Goal: Find specific page/section: Locate a particular part of the current website

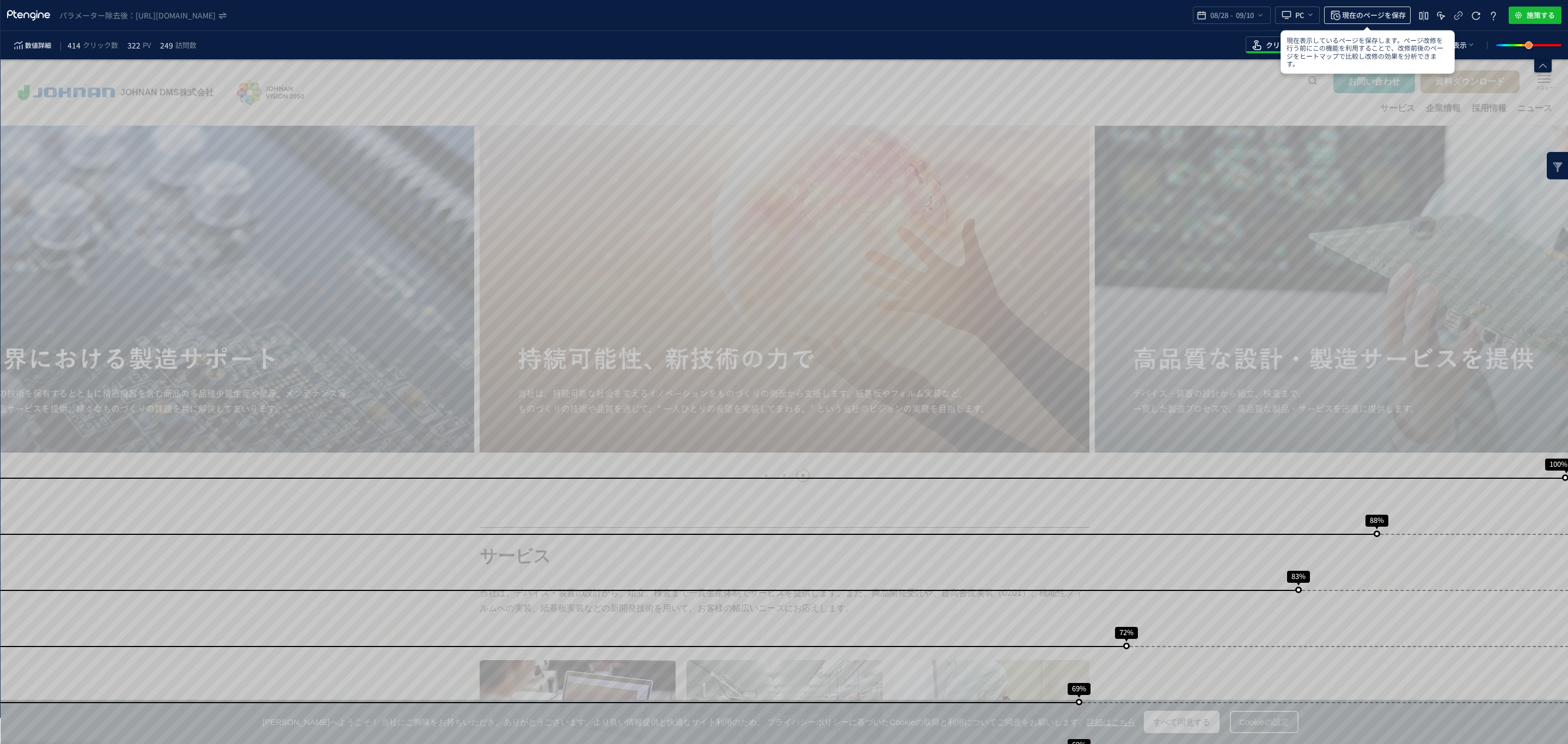
click at [1357, 15] on span "現在のページを保存" at bounding box center [1375, 15] width 64 height 17
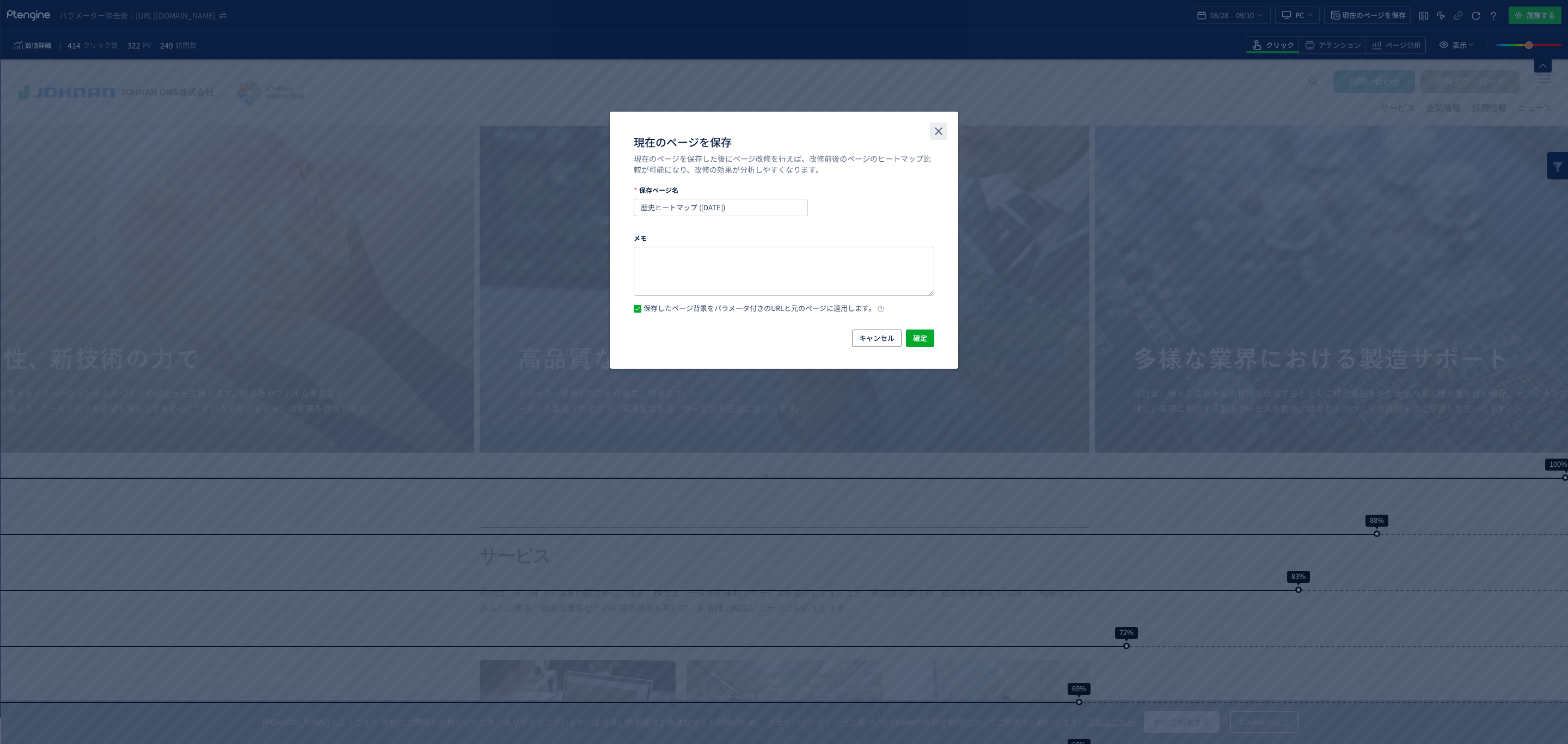
click at [939, 139] on button "close" at bounding box center [938, 131] width 17 height 17
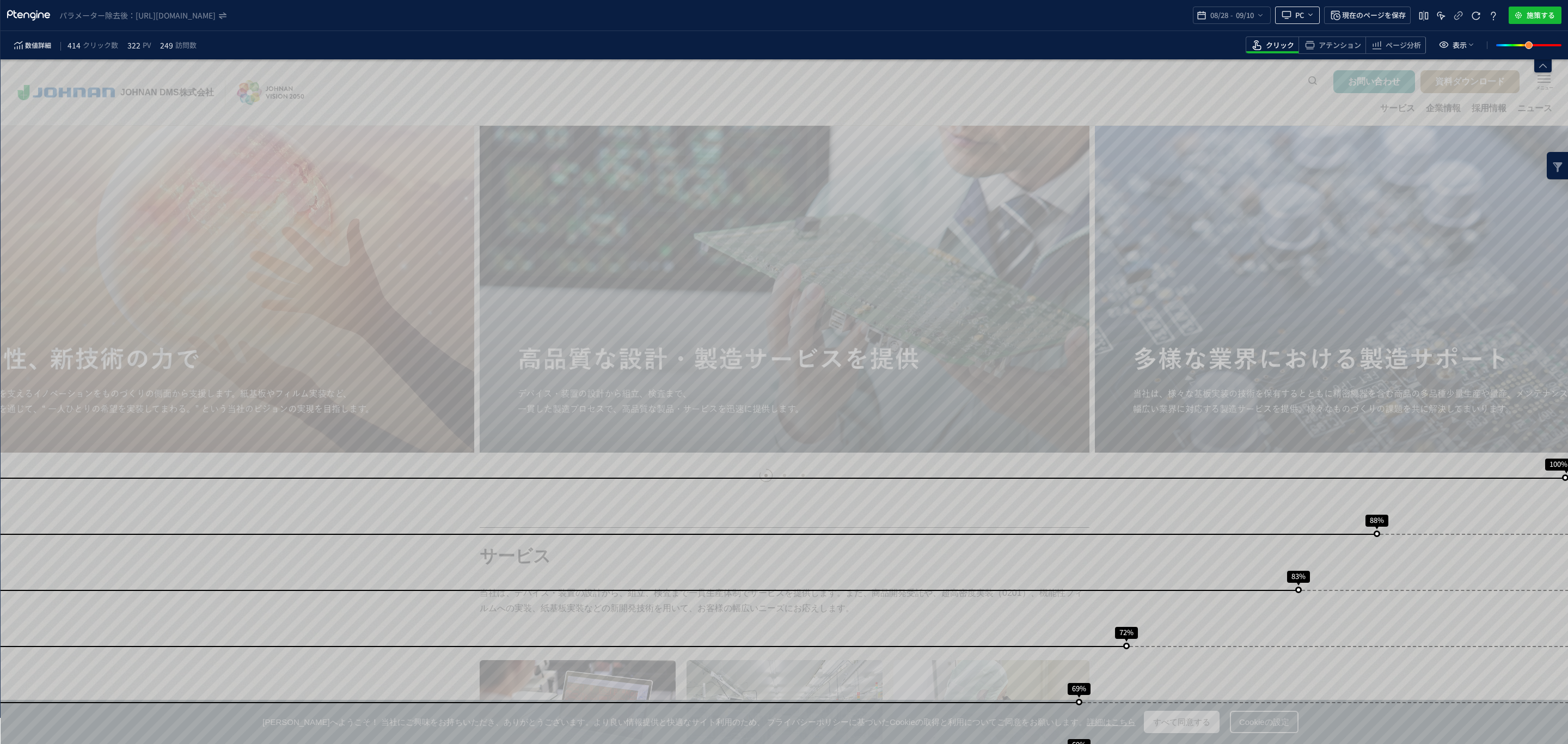
click at [1293, 13] on span "heatmap-top-bar" at bounding box center [1288, 15] width 16 height 23
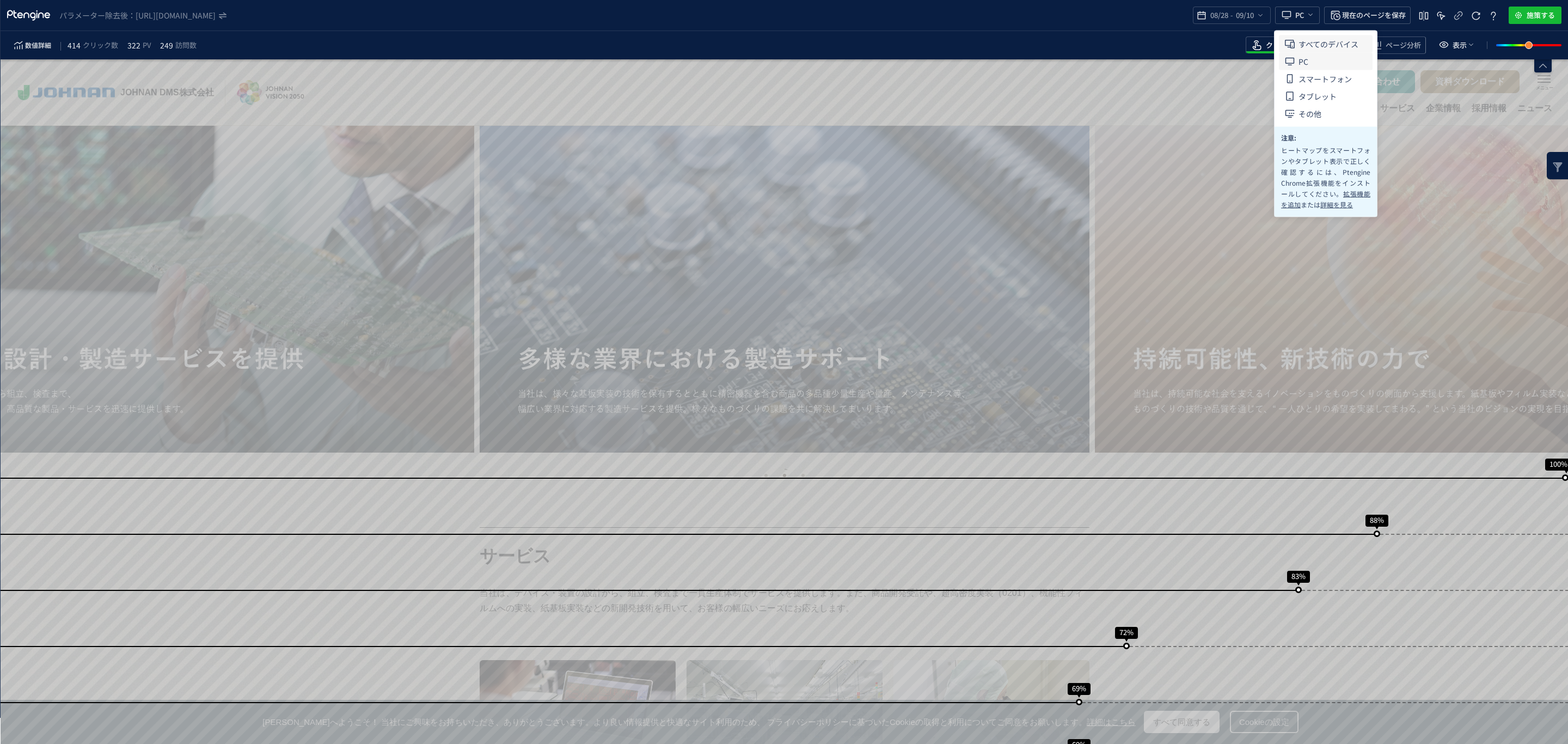
click at [1312, 41] on span "すべてのデバイス" at bounding box center [1329, 44] width 60 height 17
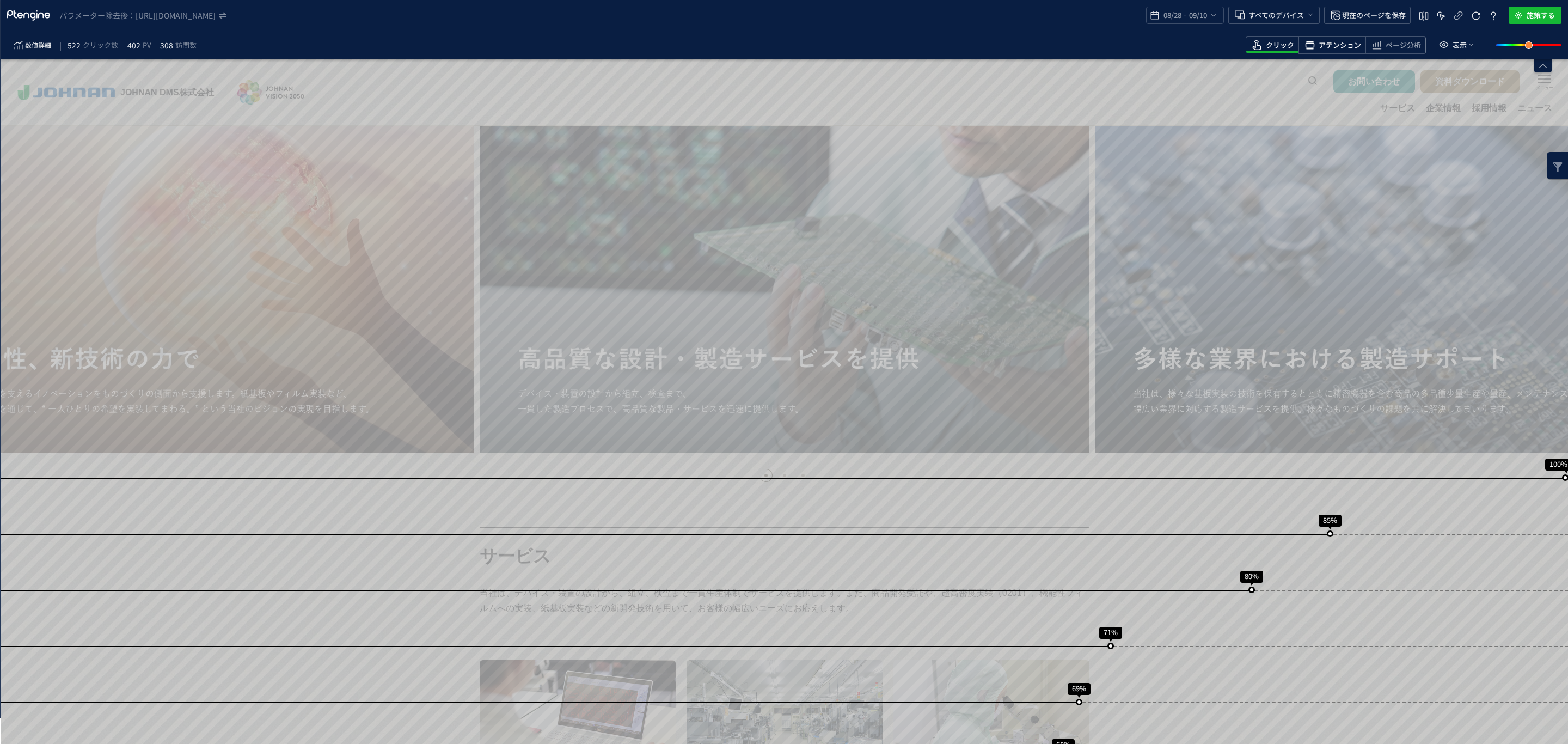
click at [1355, 44] on span "アテンション" at bounding box center [1340, 45] width 42 height 10
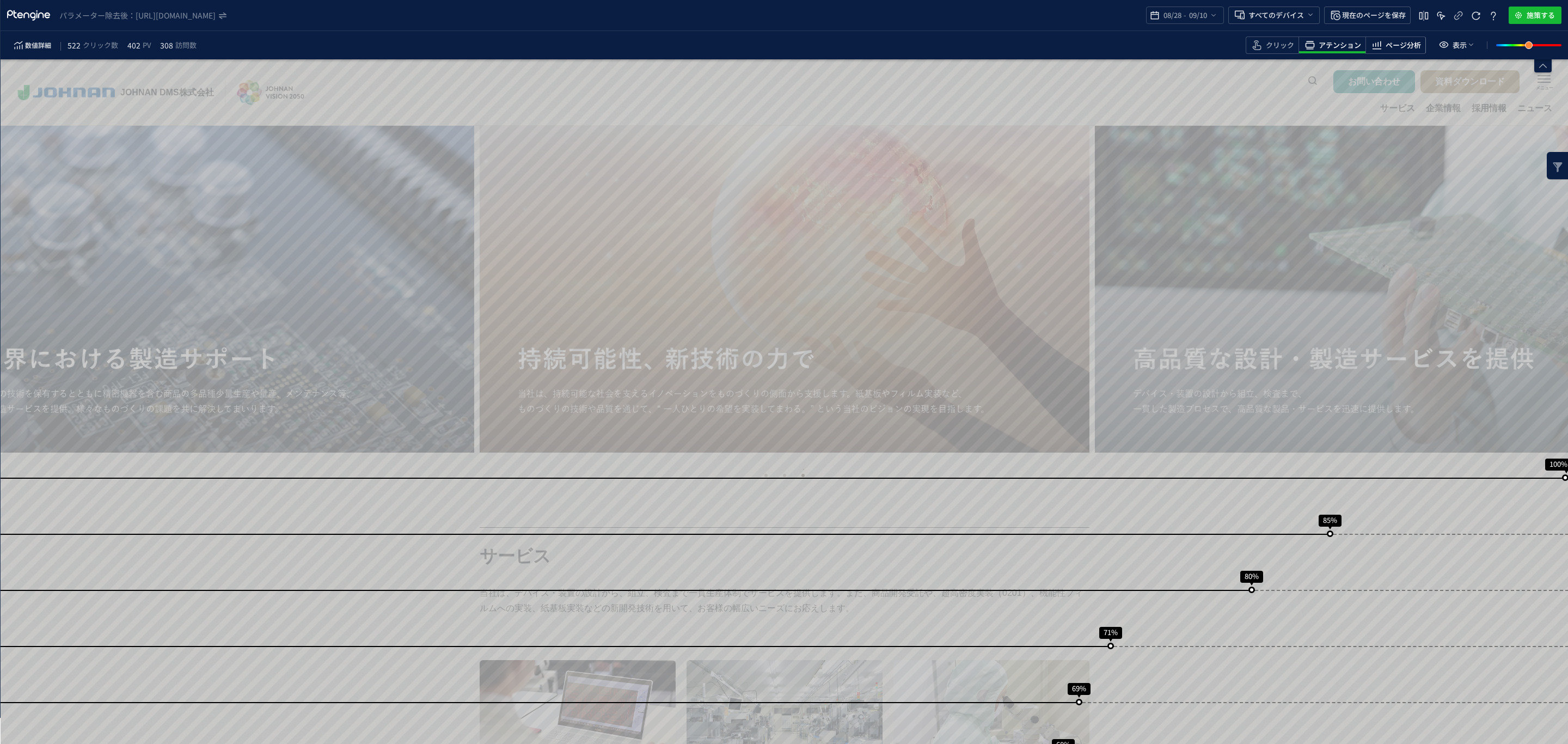
click at [1382, 44] on icon "heatmap-toolbar" at bounding box center [1377, 45] width 13 height 13
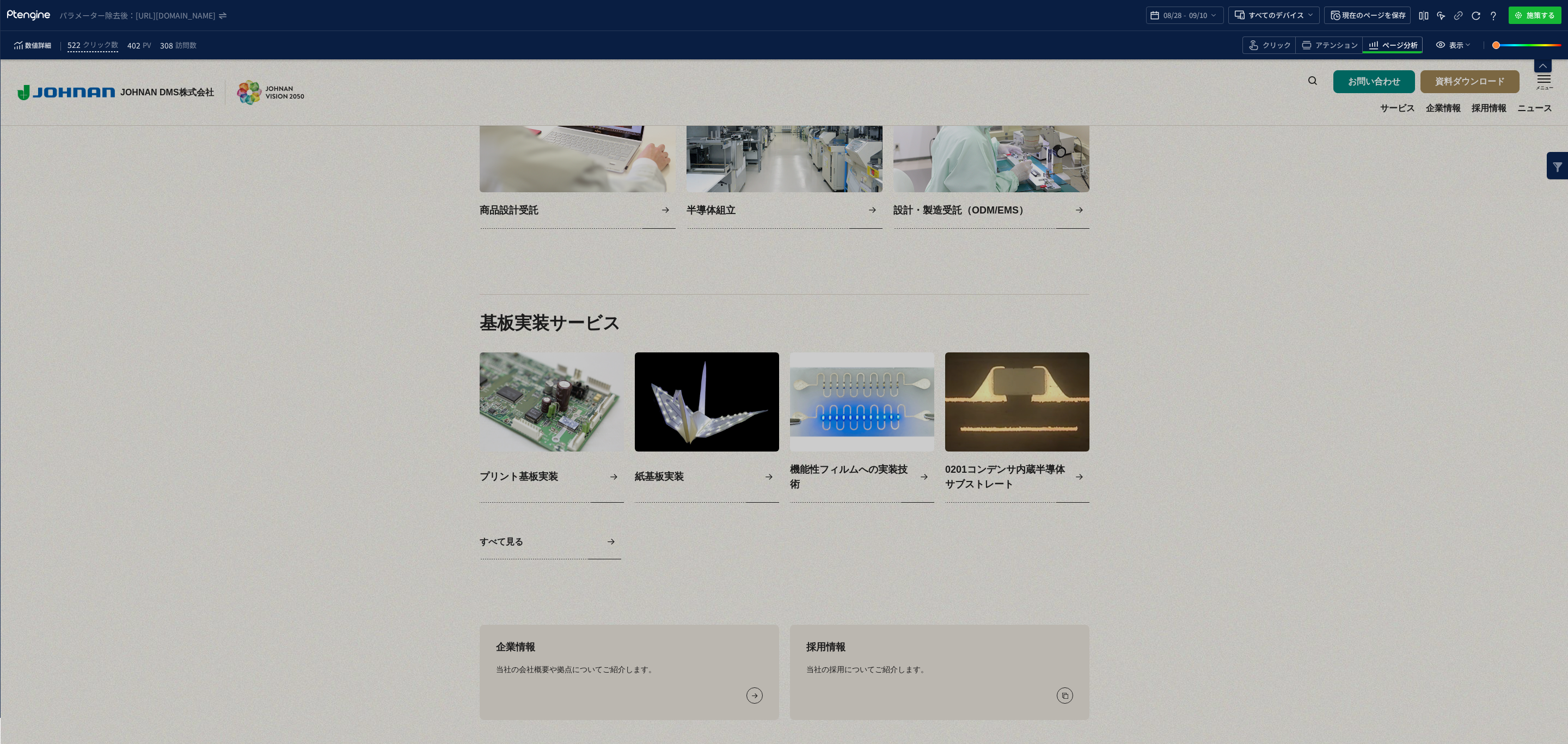
click at [1379, 305] on div "サービス 当社は、デバイス・装置の設計から、組立、検査まで一貫生産体制でサービスを提供します。また、商品開発受託や、超高密度実装（0201）、機能性フィルムへ…" at bounding box center [785, 510] width 1568 height 1162
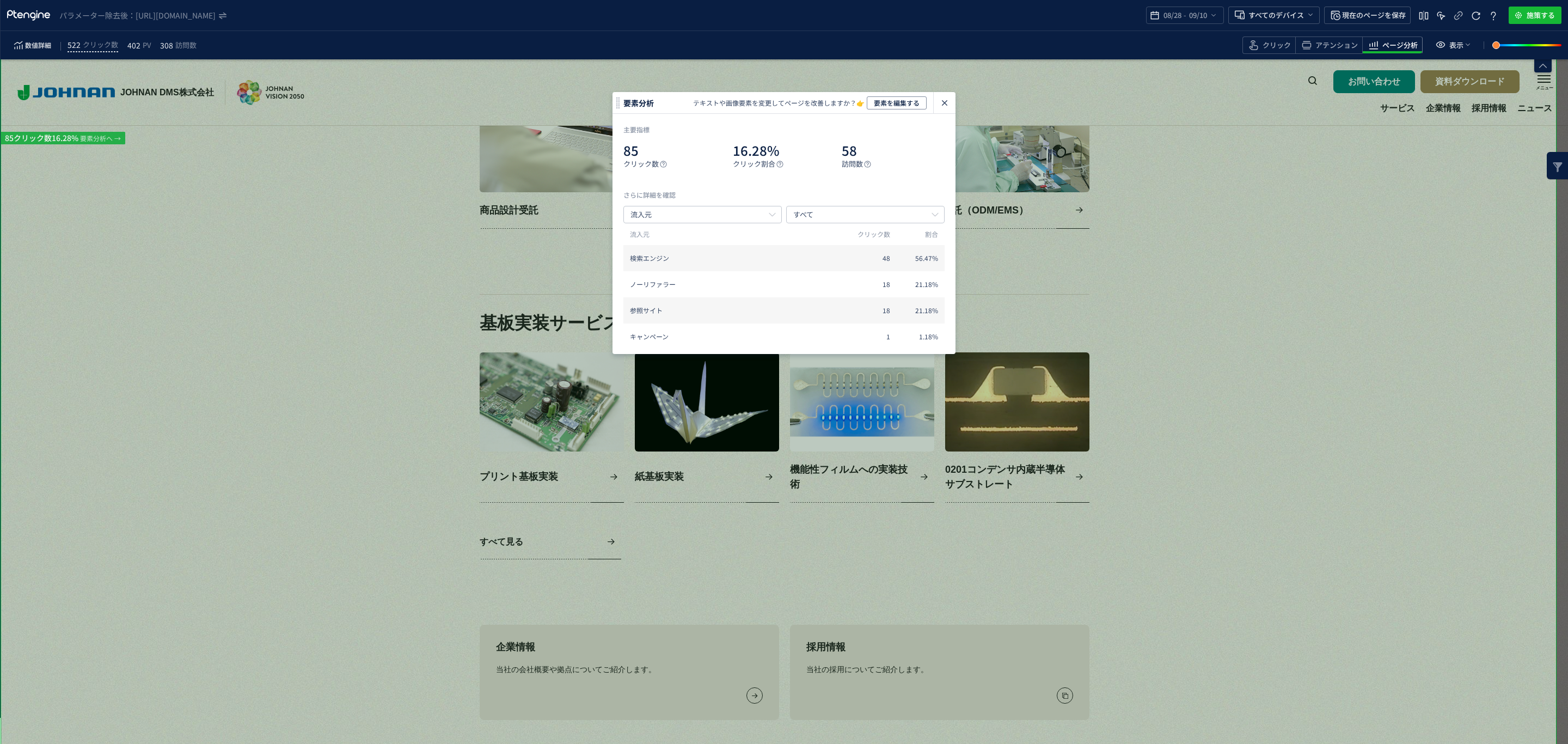
click at [1418, 236] on div "サービス 当社は、デバイス・装置の設計から、組立、検査まで一貫生産体制でサービスを提供します。また、商品開発受託や、超高密度実装（0201）、機能性フィルムへ…" at bounding box center [785, 510] width 1568 height 1162
click at [1360, 126] on div "お問い合わせ 資料ダウンロード サービス 企業情報 採用情報 ニュース" at bounding box center [1430, 92] width 244 height 66
click at [1400, 114] on link "サービス" at bounding box center [1398, 114] width 35 height 21
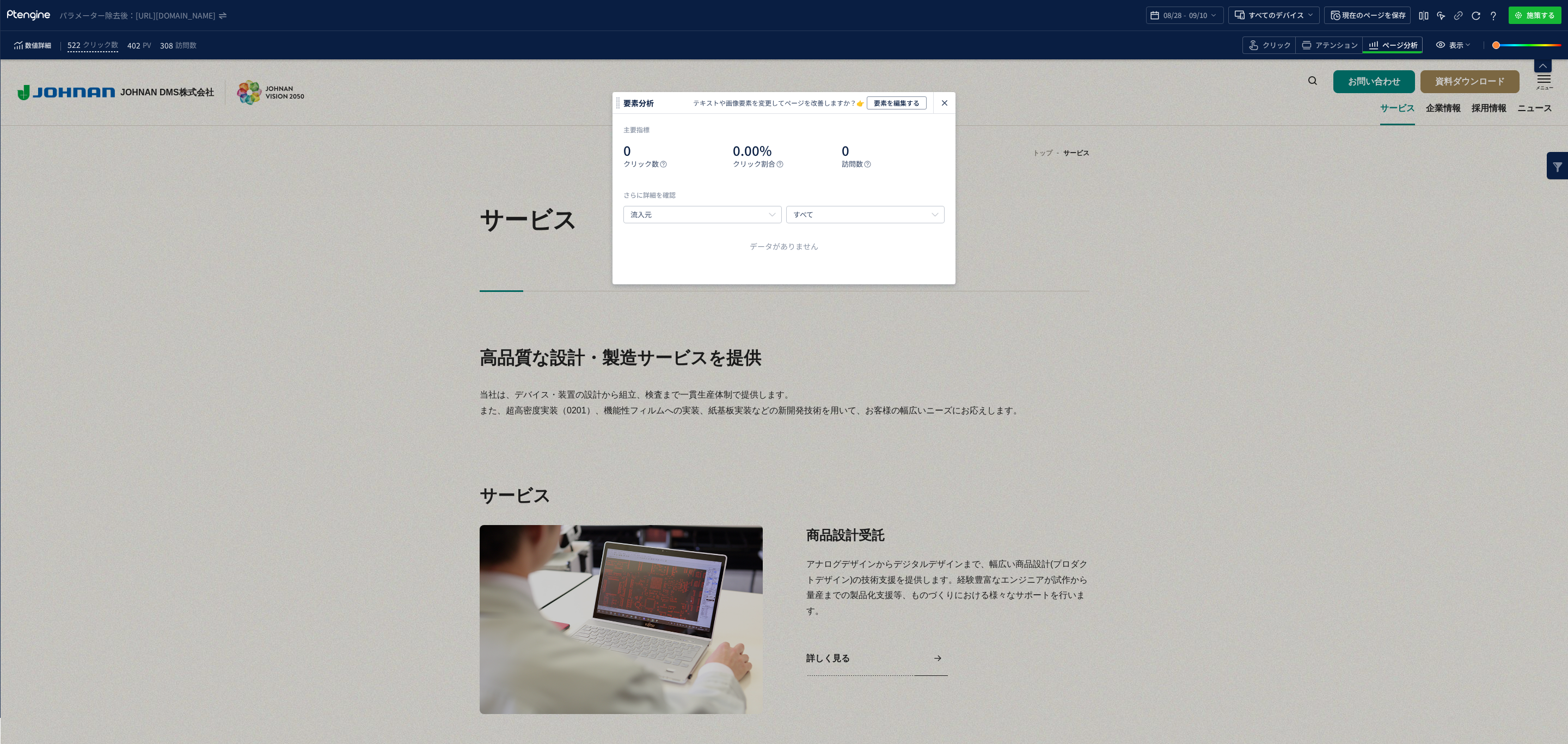
drag, startPoint x: 946, startPoint y: 100, endPoint x: 1198, endPoint y: 139, distance: 255.0
click at [946, 100] on icon "heatmap-click-data-modal" at bounding box center [945, 103] width 13 height 13
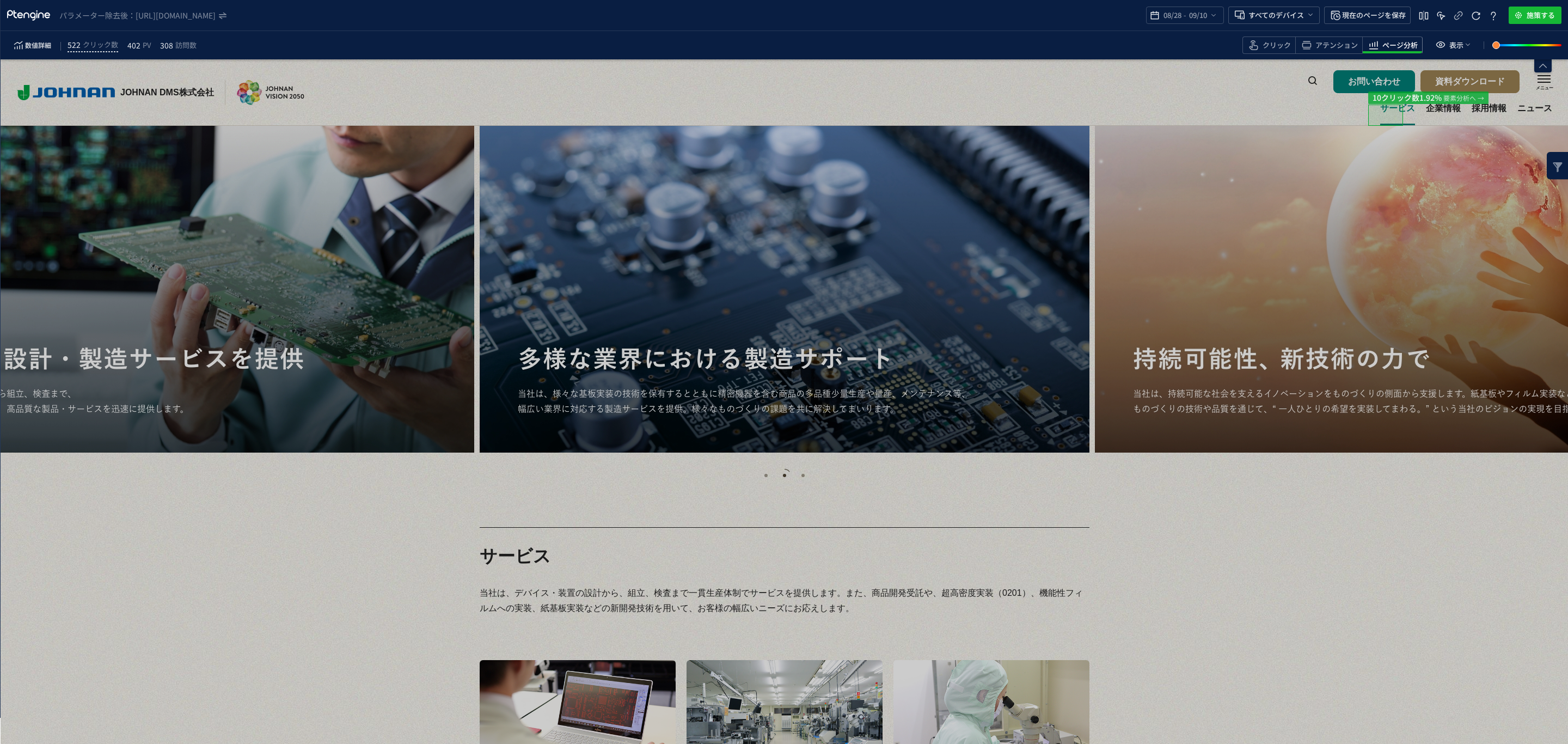
click at [1389, 116] on link "サービス" at bounding box center [1398, 114] width 35 height 21
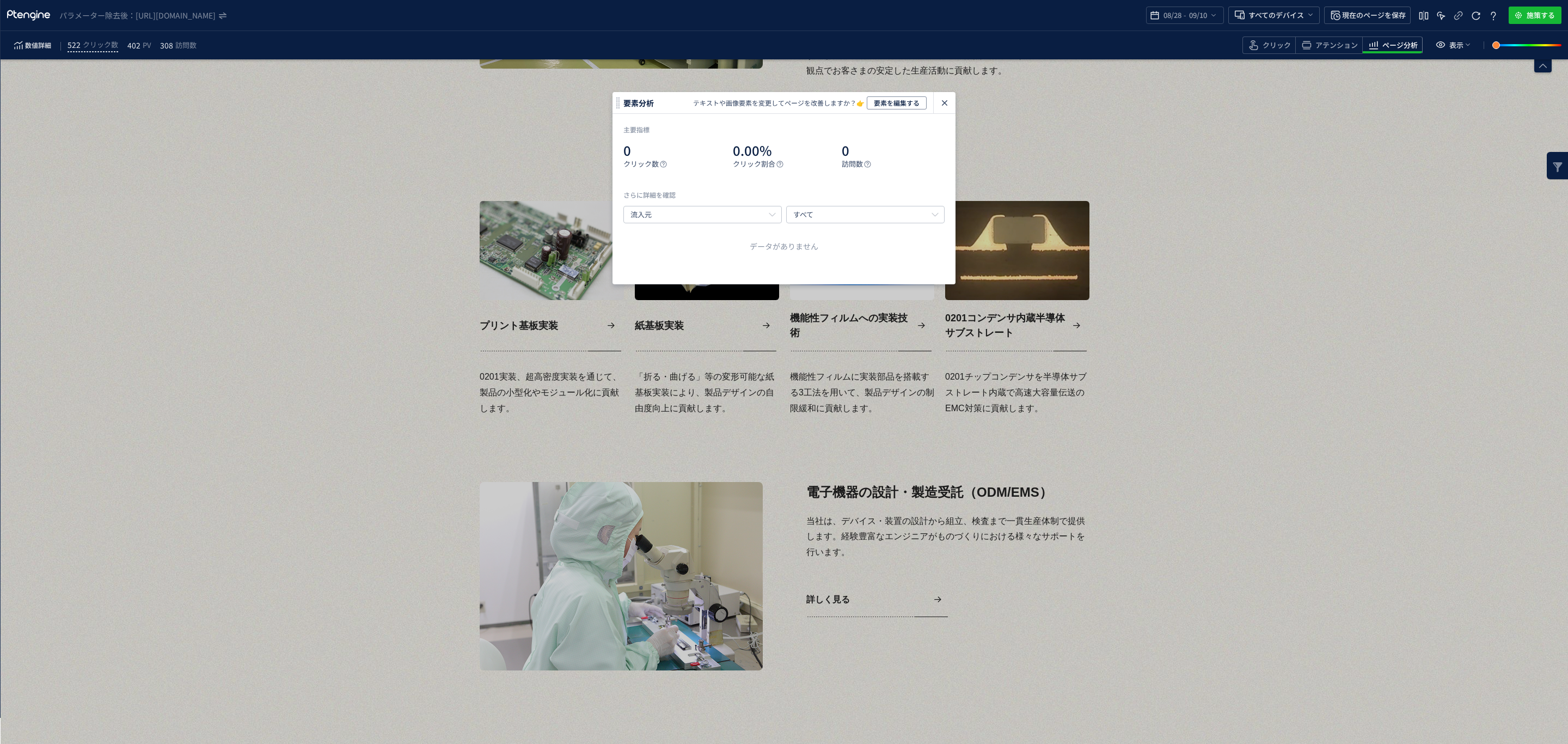
click at [942, 102] on icon "heatmap-click-data-modal" at bounding box center [945, 103] width 13 height 13
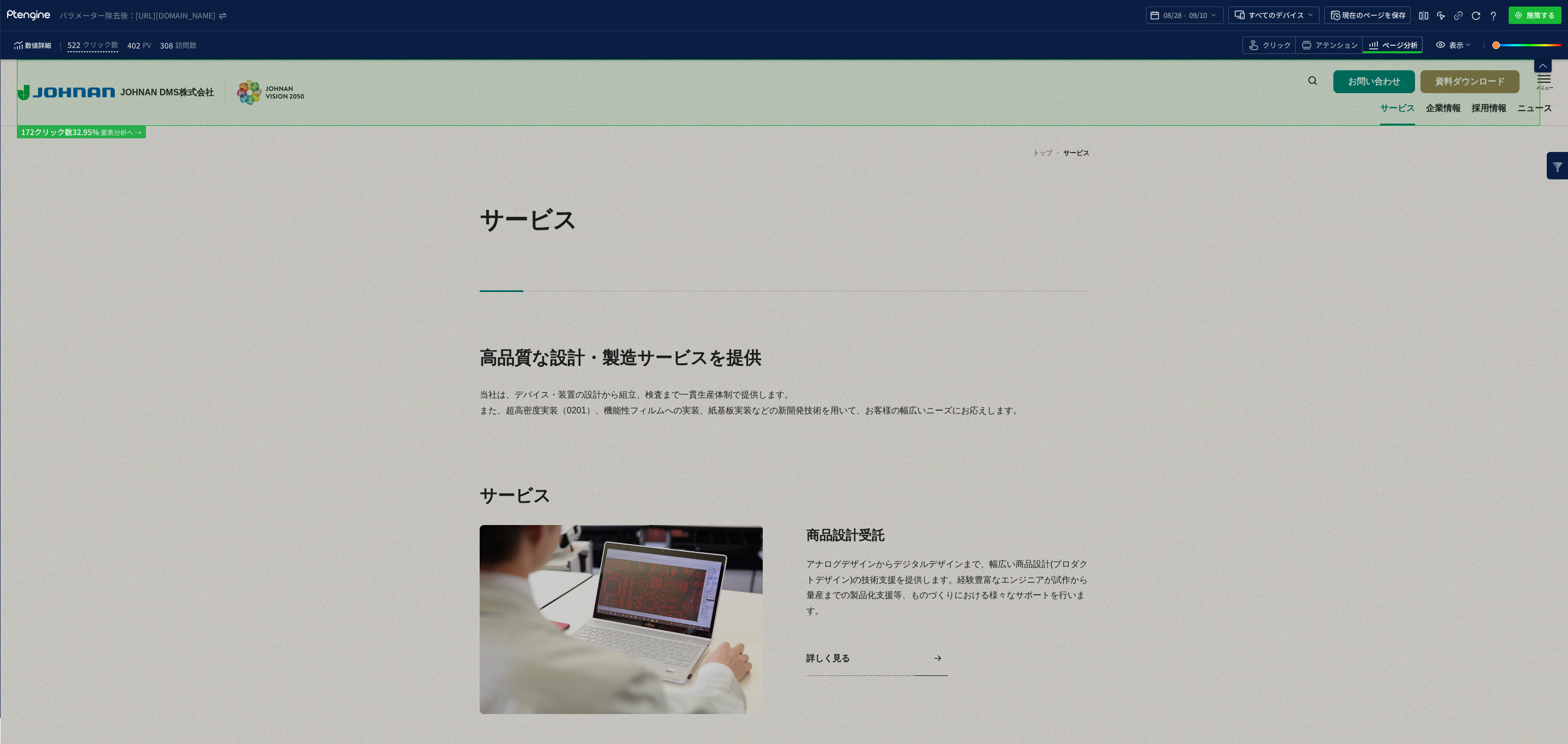
scroll to position [598, 0]
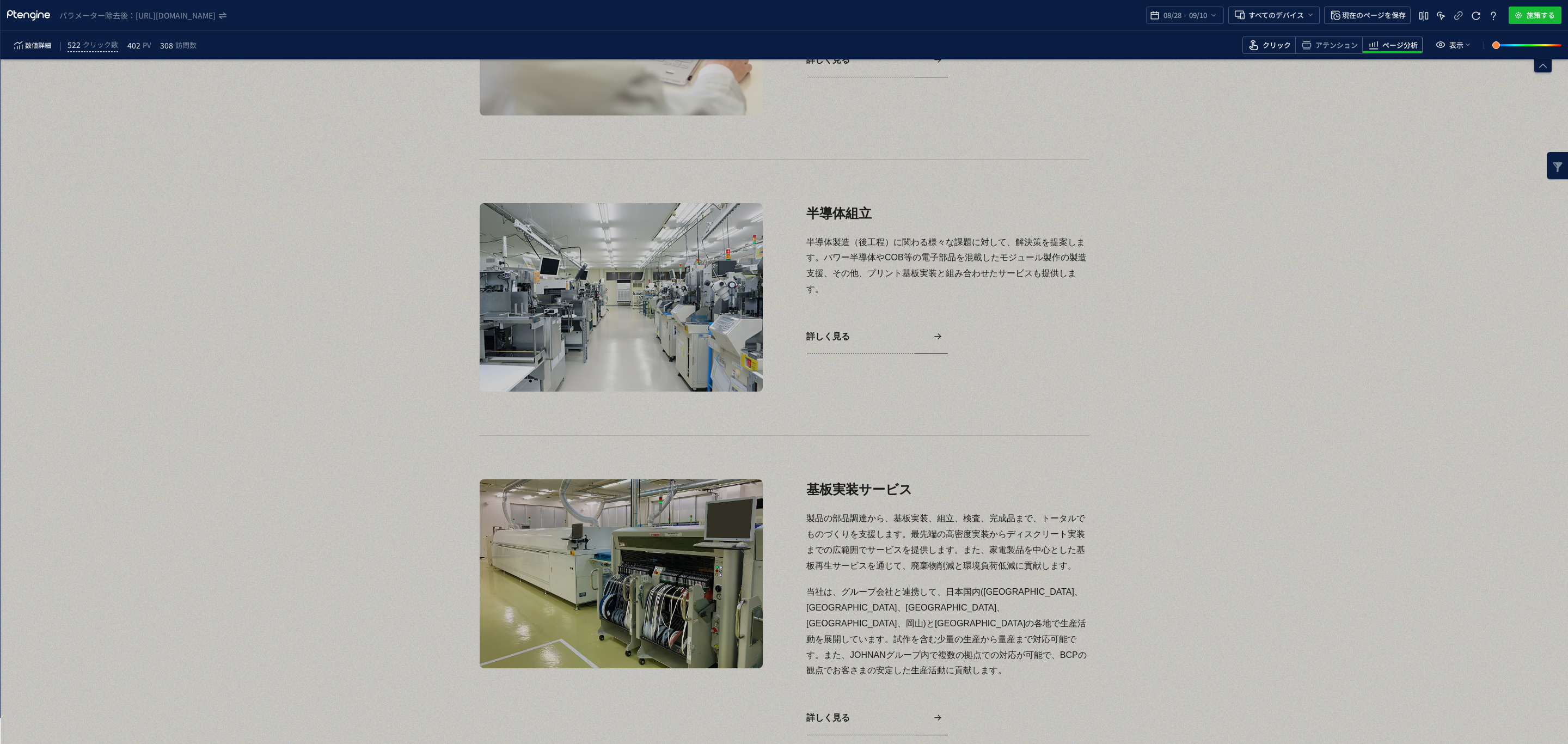
click at [1260, 44] on icon "heatmap-toolbar" at bounding box center [1254, 45] width 13 height 13
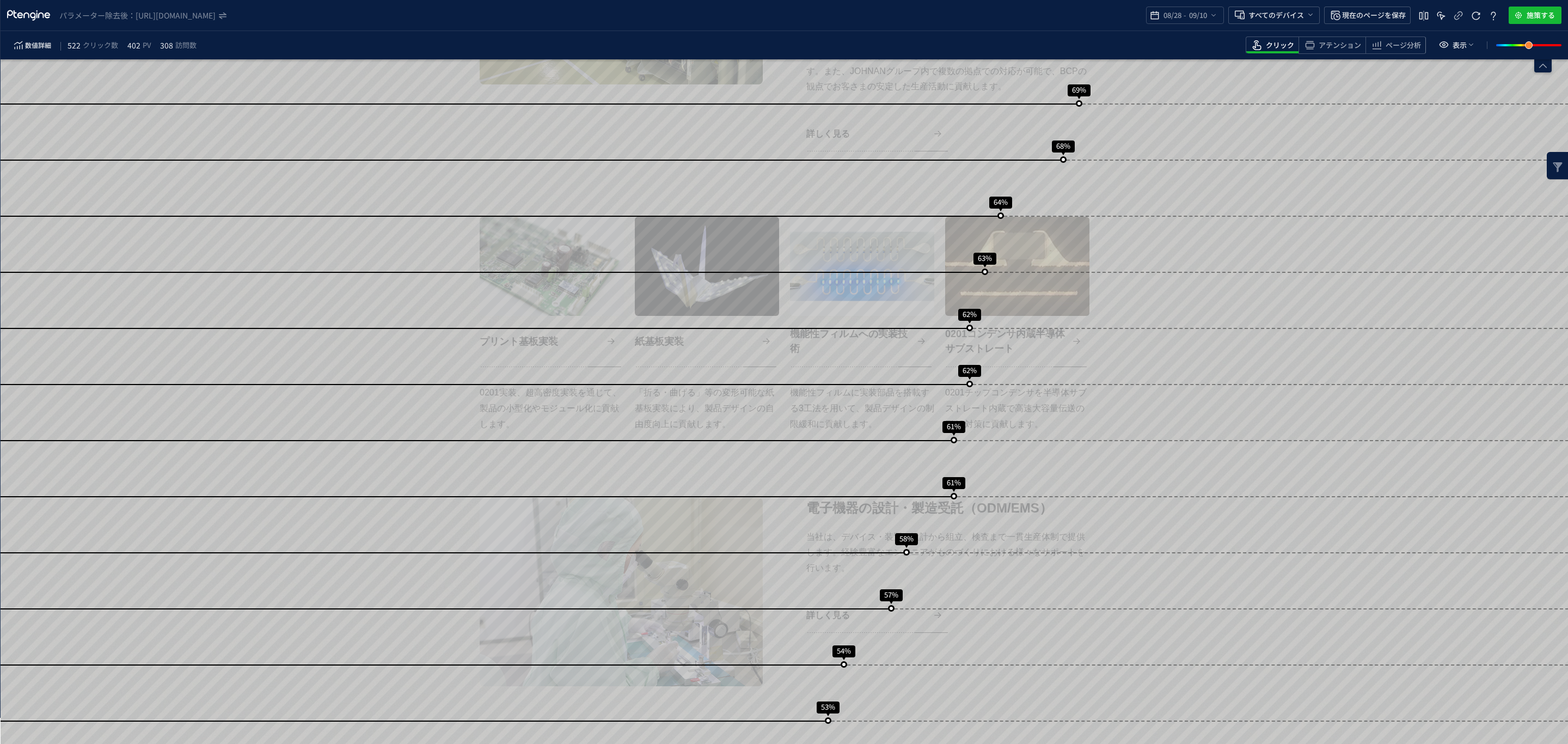
scroll to position [1198, 0]
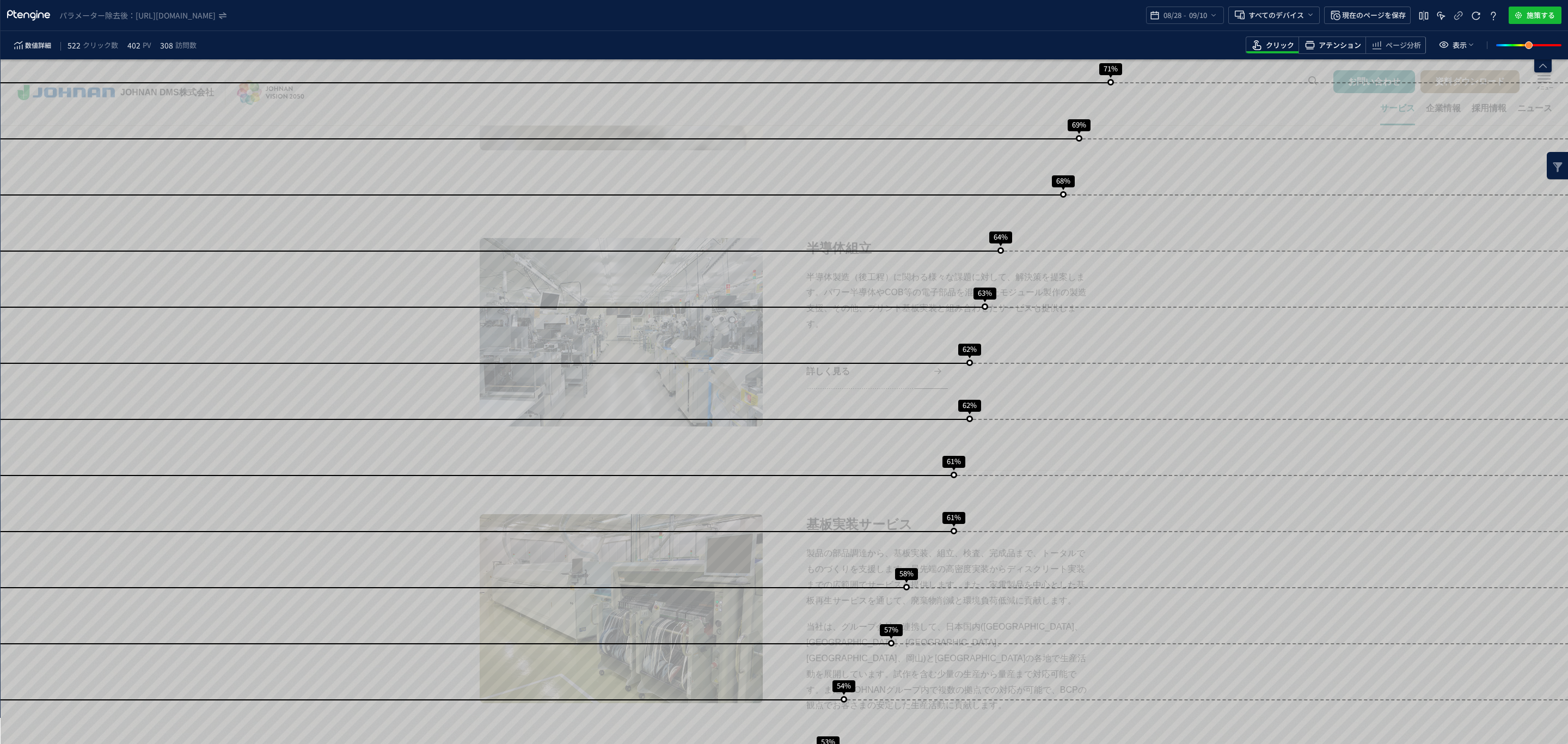
click at [1332, 54] on div "アテンション" at bounding box center [1332, 45] width 67 height 17
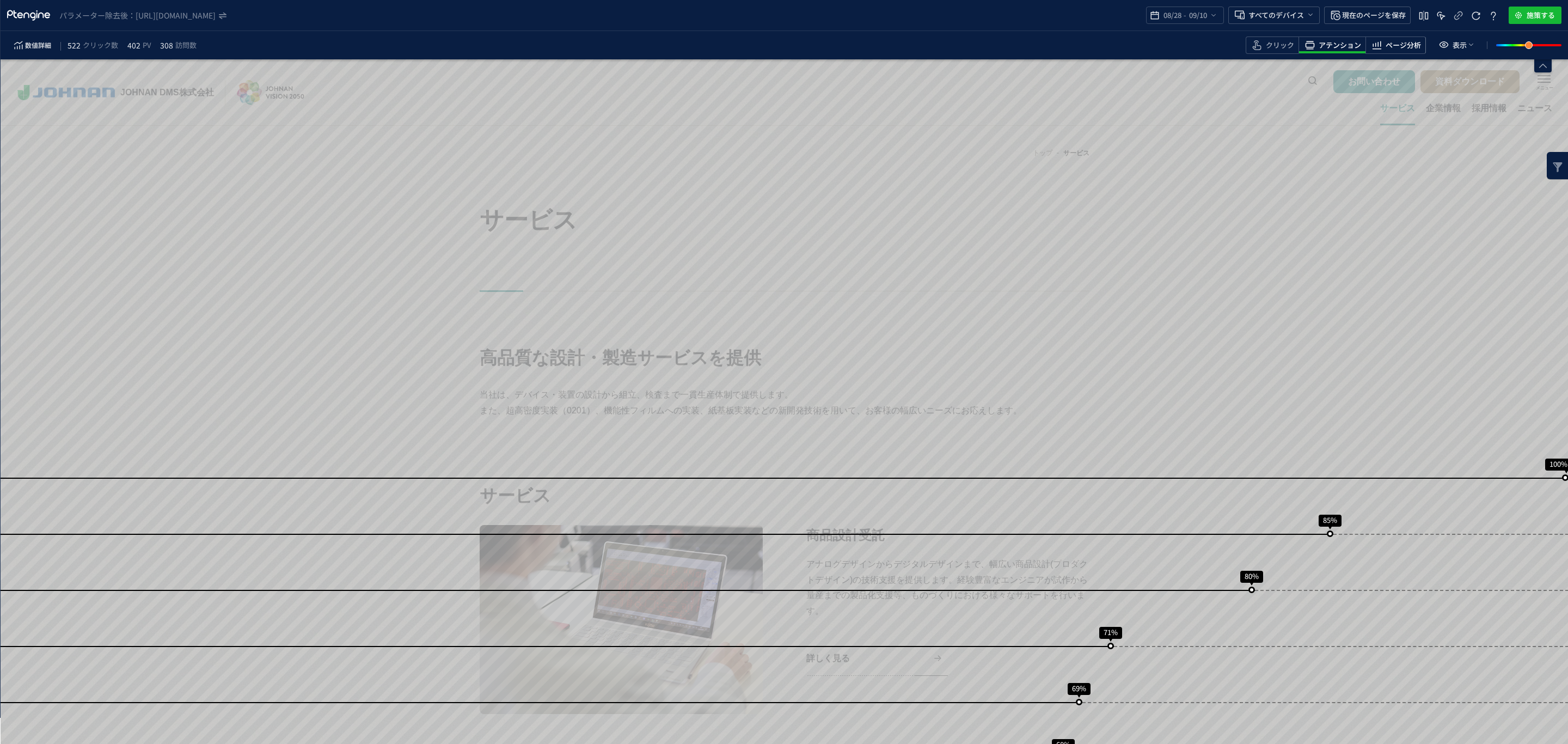
click at [1381, 43] on icon "heatmap-toolbar" at bounding box center [1377, 45] width 13 height 13
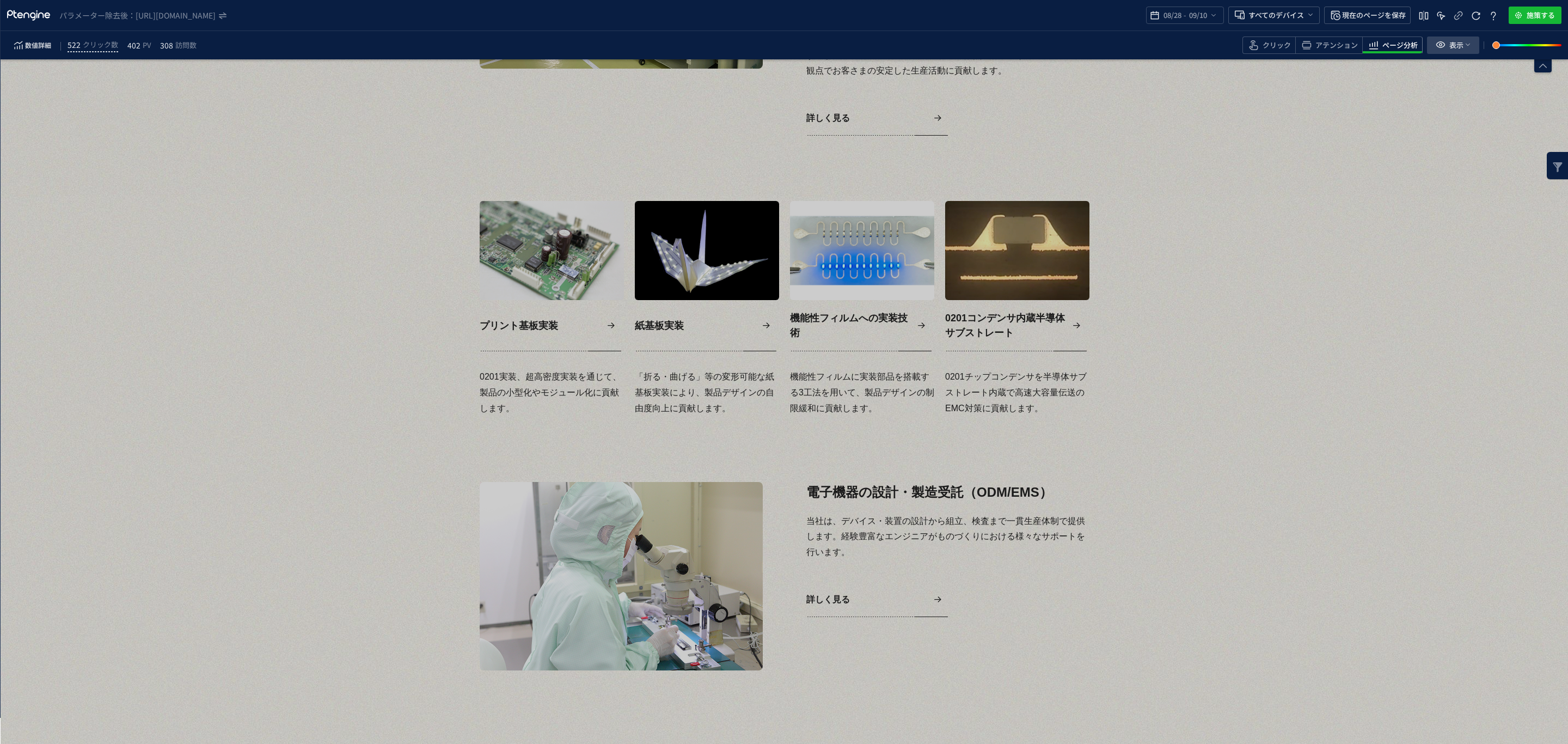
click at [1462, 44] on span "表示" at bounding box center [1456, 45] width 14 height 17
click at [1443, 87] on span "非インタラクティブ要素の表示" at bounding box center [1490, 91] width 101 height 10
click at [1440, 89] on input "非インタラクティブ要素の表示" at bounding box center [1440, 89] width 0 height 0
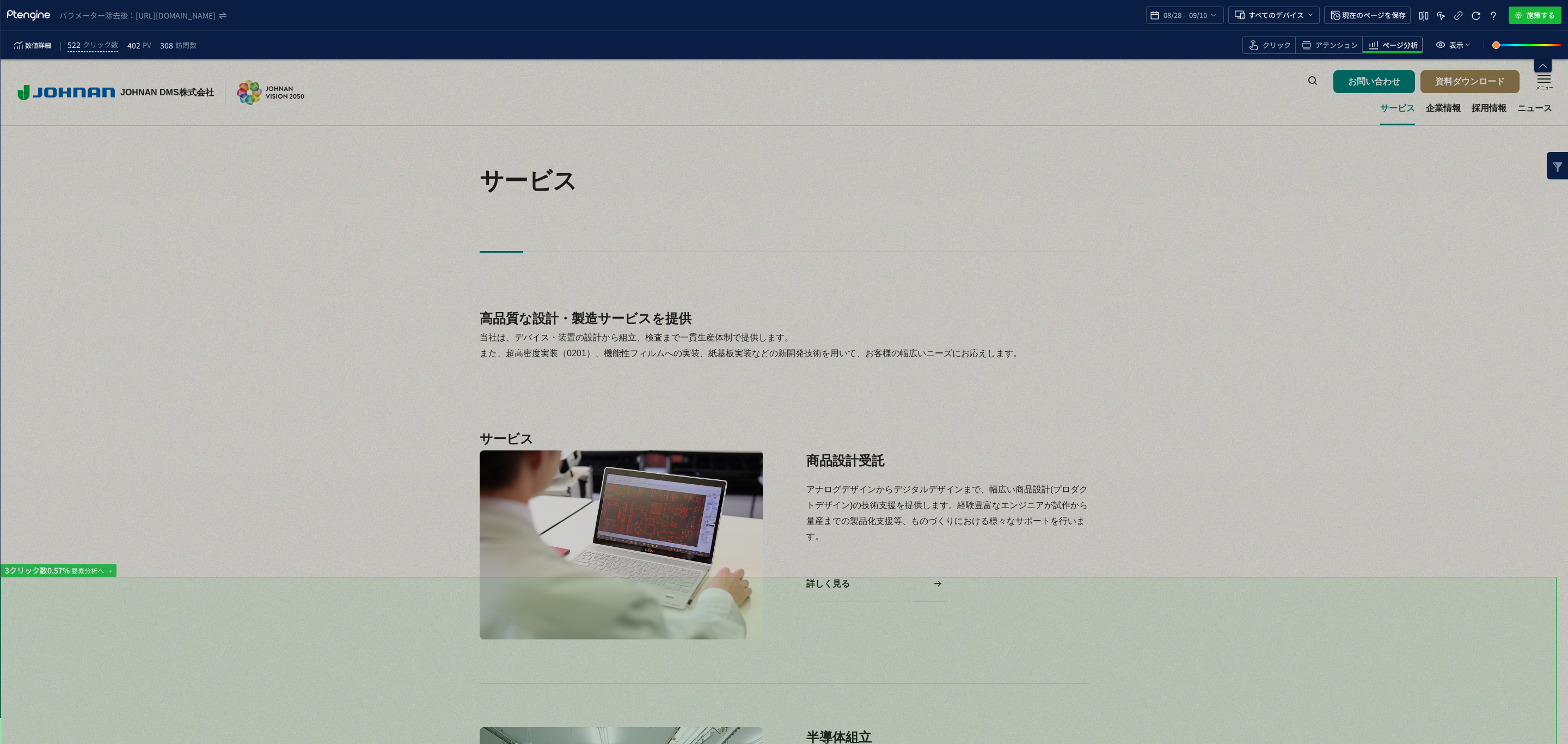
scroll to position [0, 0]
